Goal: Find contact information

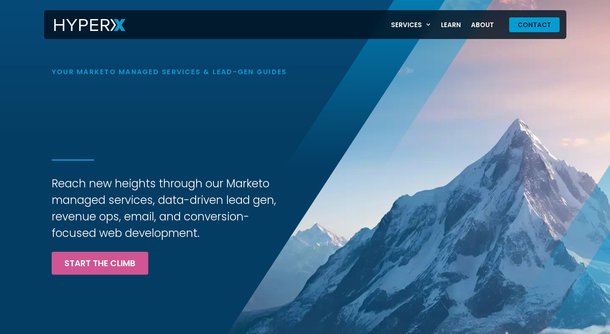
click at [521, 27] on span "Contact" at bounding box center [534, 25] width 33 height 6
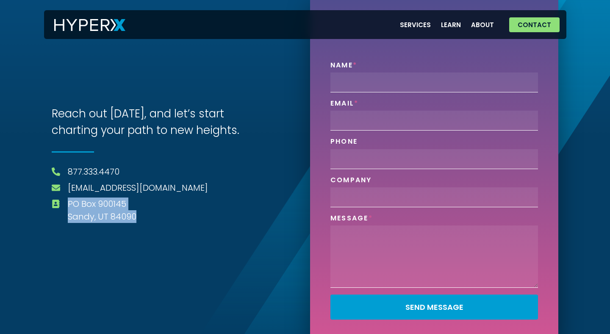
drag, startPoint x: 173, startPoint y: 221, endPoint x: 67, endPoint y: 205, distance: 107.6
click at [67, 205] on li "PO Box 900145 Sandy, UT 84090" at bounding box center [176, 209] width 248 height 25
copy span "PO Box 900145 Sandy, UT 84090"
